Goal: Task Accomplishment & Management: Manage account settings

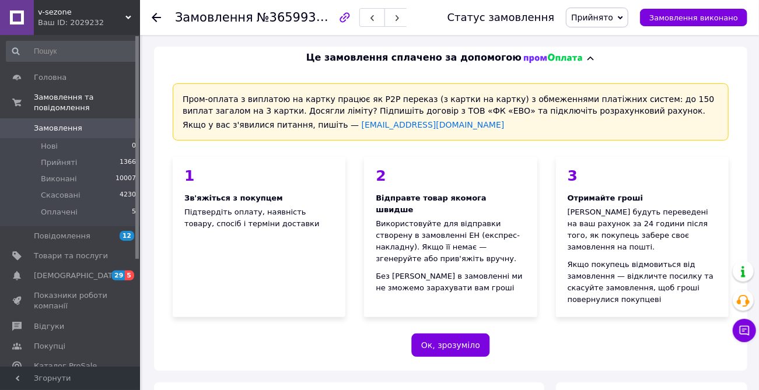
click at [604, 18] on span "Прийнято" at bounding box center [592, 17] width 42 height 9
click at [607, 37] on li "Виконано" at bounding box center [596, 40] width 61 height 17
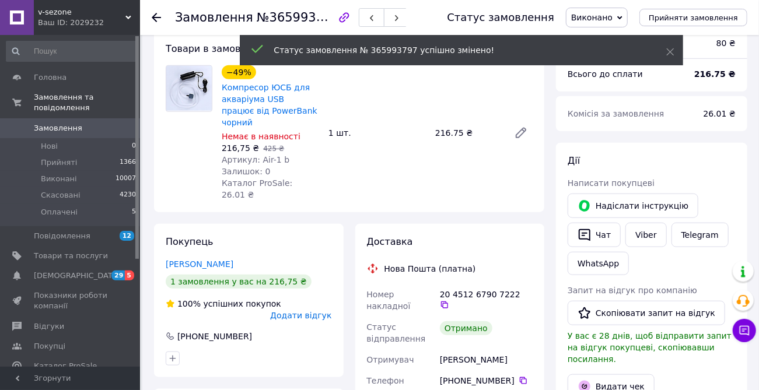
scroll to position [445, 0]
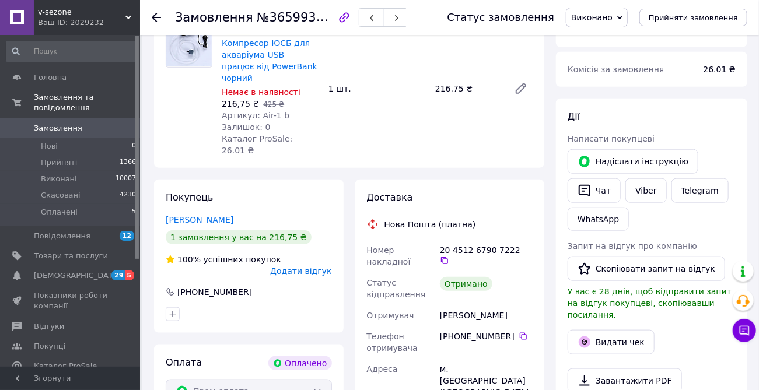
click at [449, 256] on icon at bounding box center [444, 260] width 9 height 9
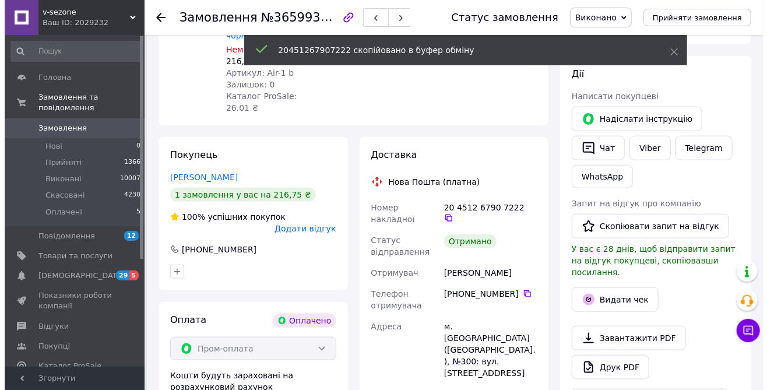
scroll to position [535, 0]
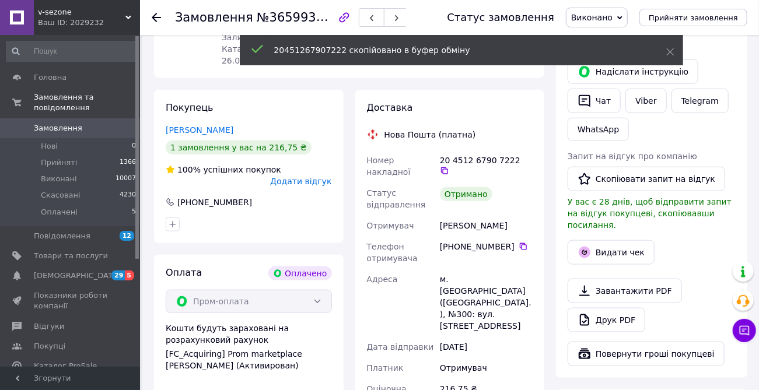
click at [593, 240] on button "Видати чек" at bounding box center [610, 252] width 87 height 24
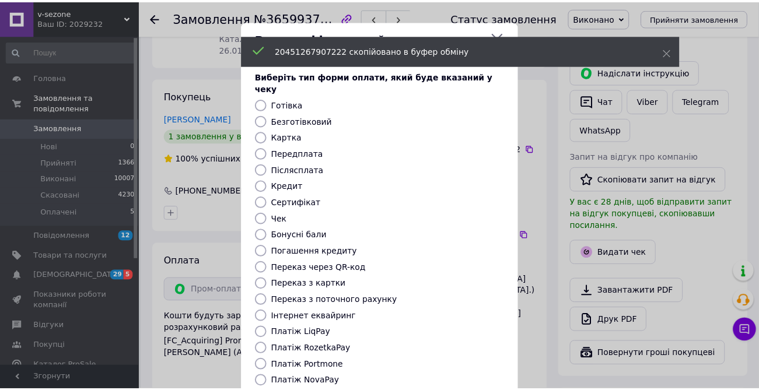
scroll to position [110, 0]
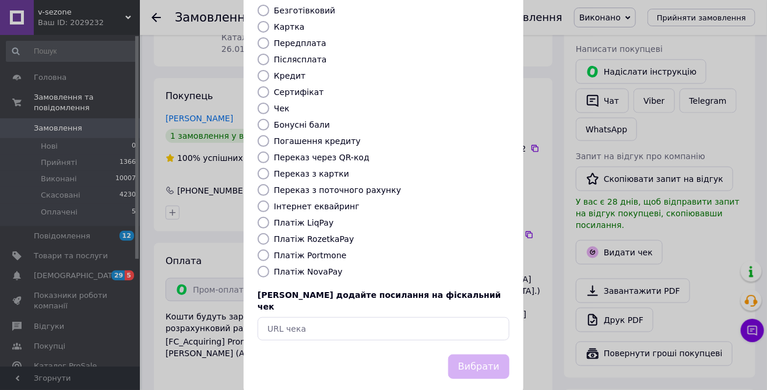
click at [259, 233] on input "Платіж RozetkaPay" at bounding box center [264, 239] width 12 height 12
radio input "true"
click at [484, 354] on button "Вибрати" at bounding box center [478, 366] width 61 height 25
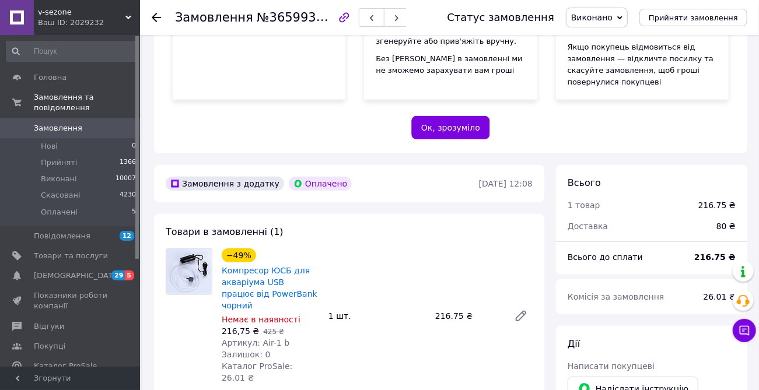
scroll to position [219, 0]
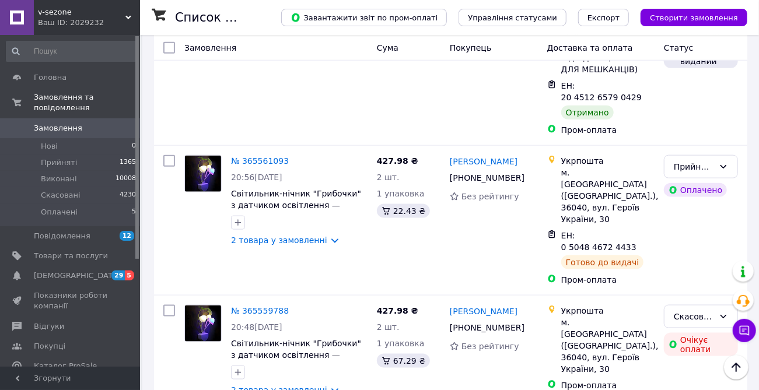
scroll to position [2652, 0]
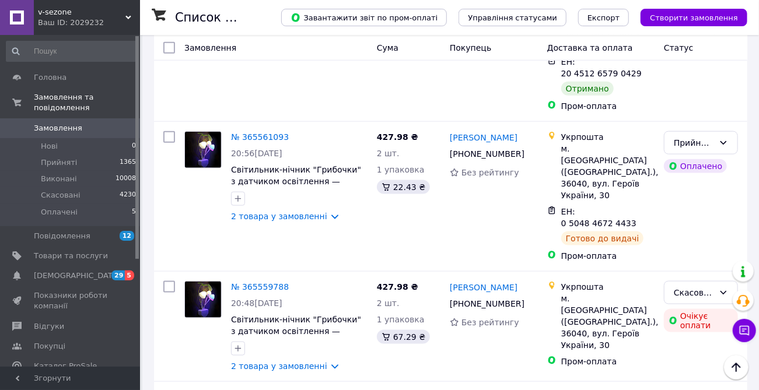
click at [82, 271] on span "[DEMOGRAPHIC_DATA]" at bounding box center [71, 276] width 74 height 10
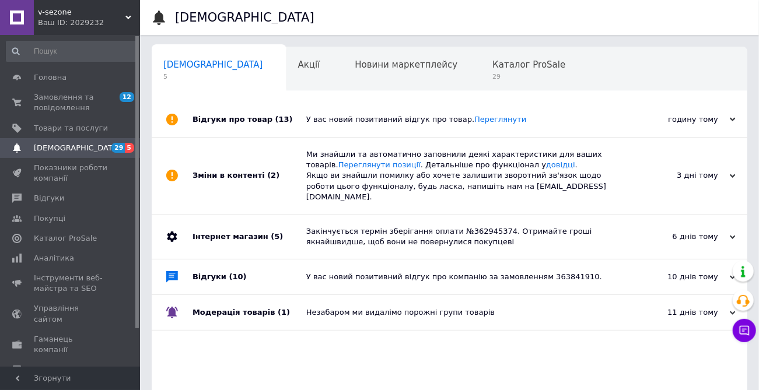
click at [62, 104] on span "Замовлення та повідомлення" at bounding box center [71, 102] width 74 height 21
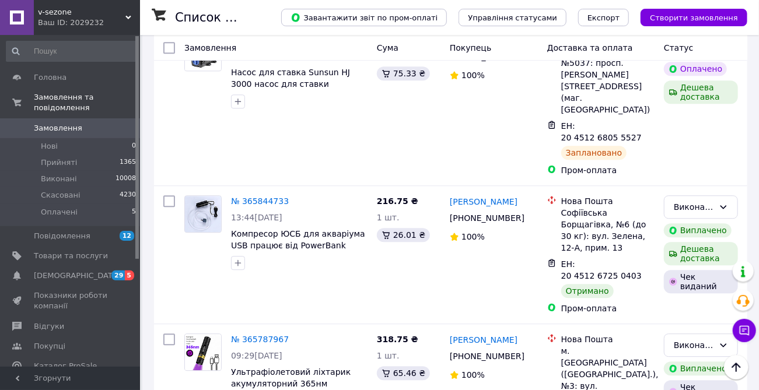
scroll to position [1385, 0]
